Goal: Find specific page/section: Find specific page/section

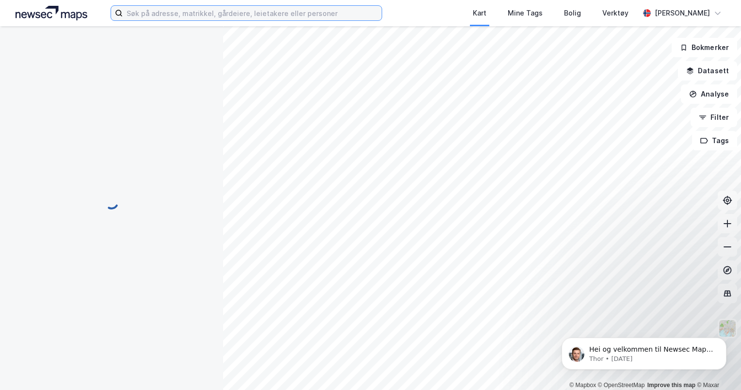
click at [252, 16] on input at bounding box center [252, 13] width 259 height 15
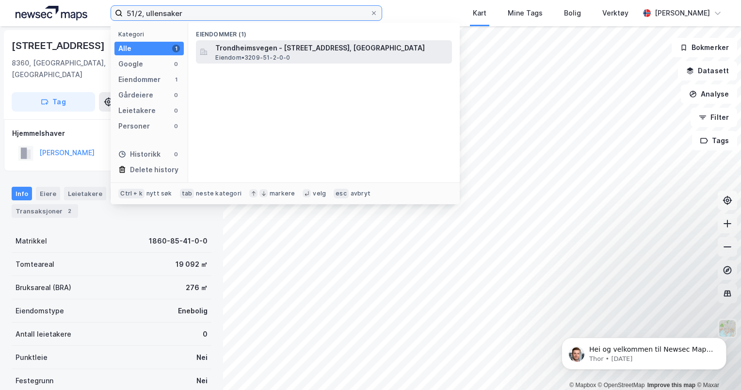
type input "51/2, ullensaker"
click at [321, 47] on span "Trondheimsvegen - [STREET_ADDRESS], [GEOGRAPHIC_DATA]" at bounding box center [331, 48] width 233 height 12
